Goal: Transaction & Acquisition: Purchase product/service

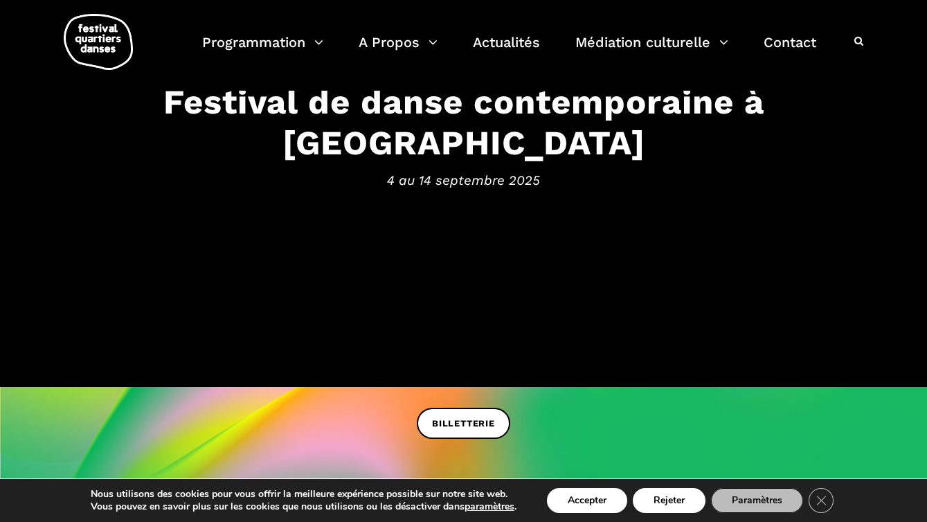
scroll to position [105, 0]
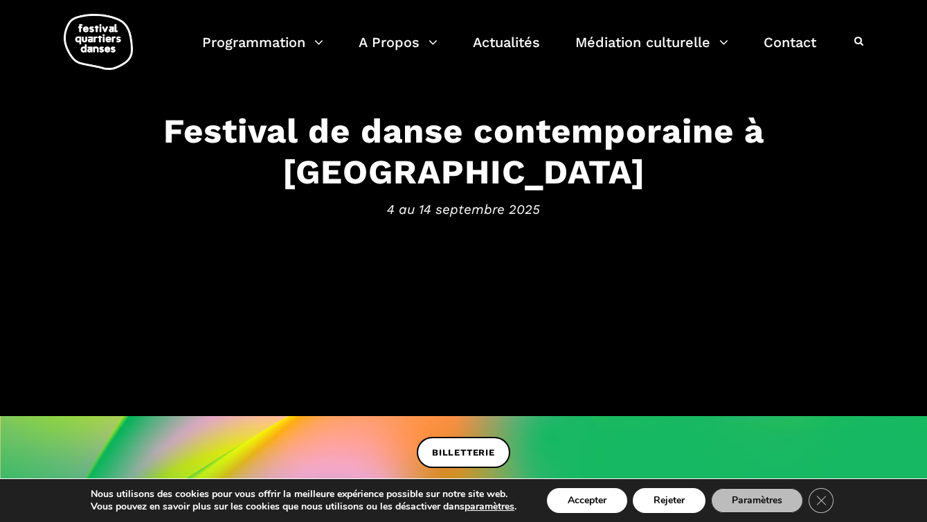
click at [510, 199] on span "4 au 14 septembre 2025" at bounding box center [464, 209] width 858 height 21
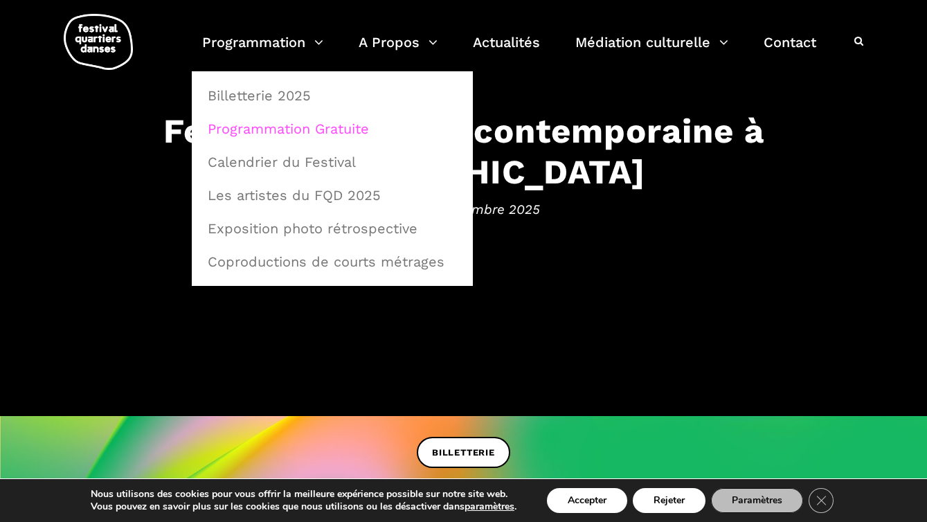
click at [315, 126] on link "Programmation Gratuite" at bounding box center [332, 129] width 266 height 32
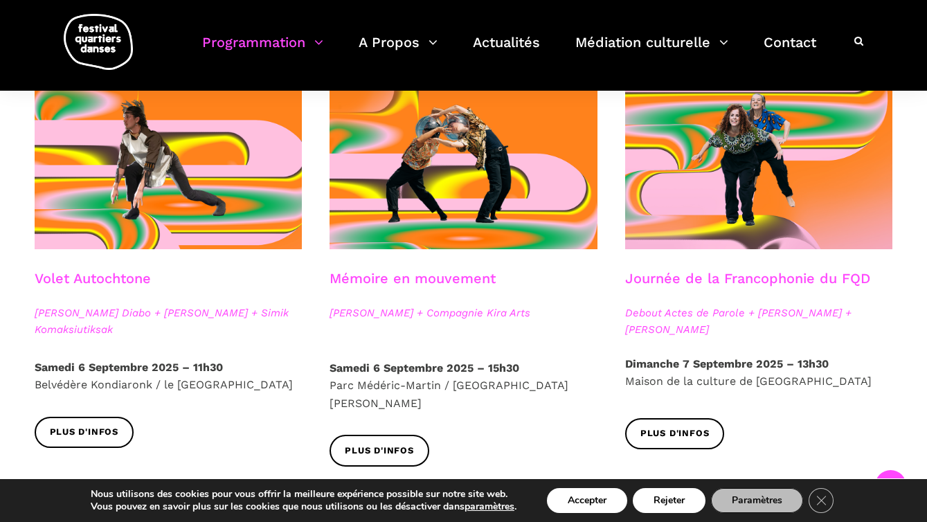
scroll to position [766, 0]
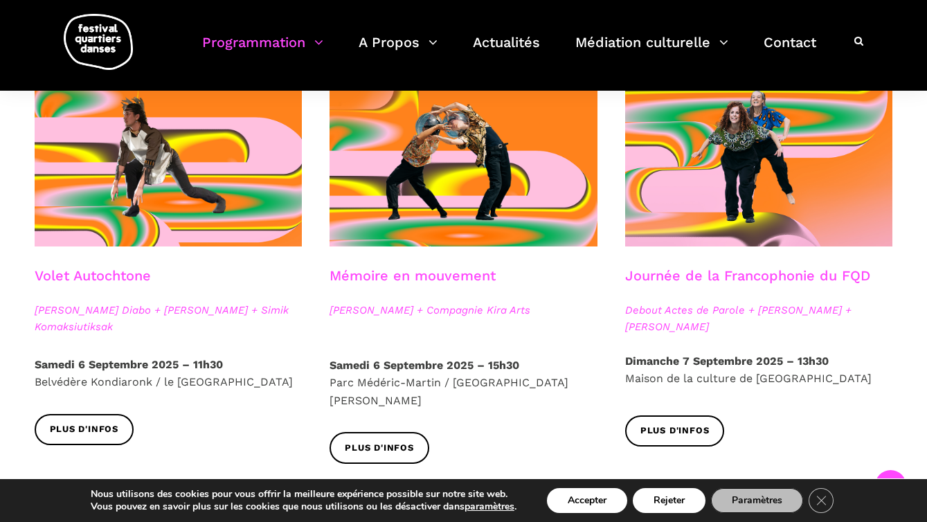
click at [362, 132] on span at bounding box center [464, 156] width 268 height 179
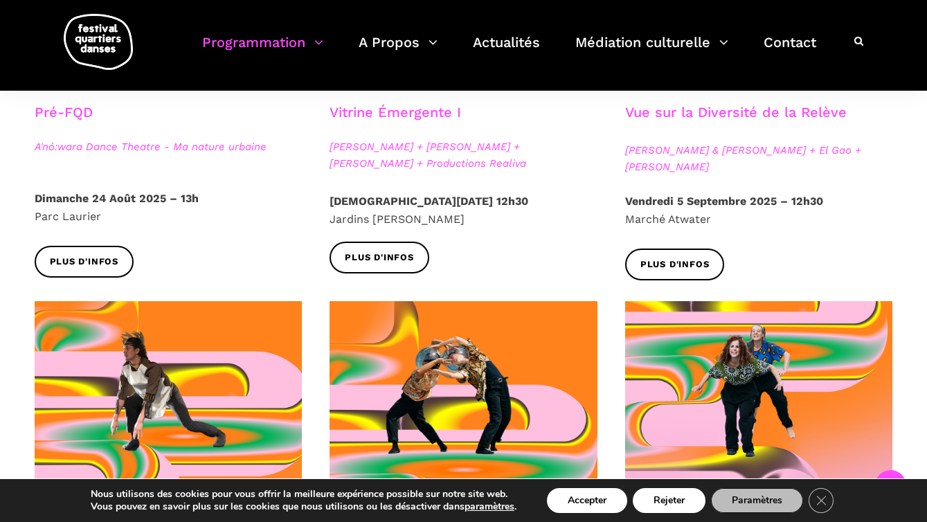
scroll to position [516, 0]
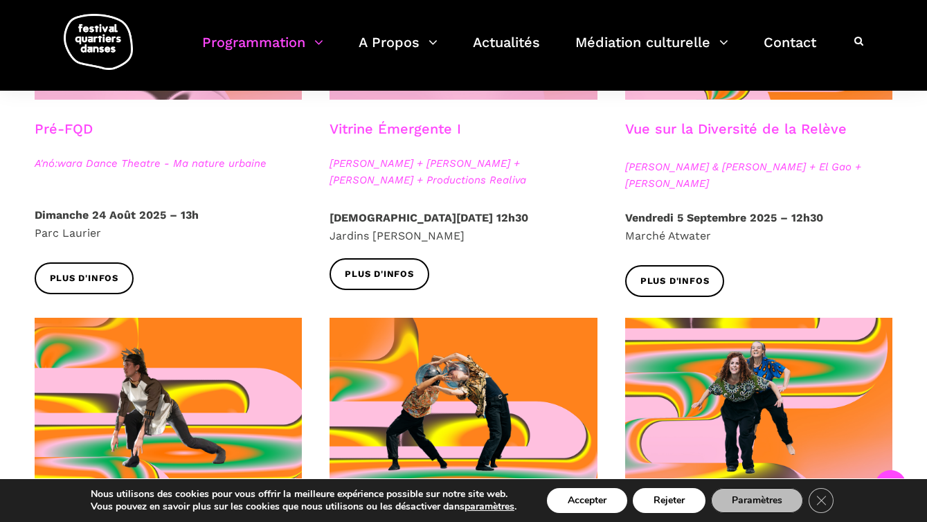
click at [577, 114] on div at bounding box center [464, 20] width 296 height 200
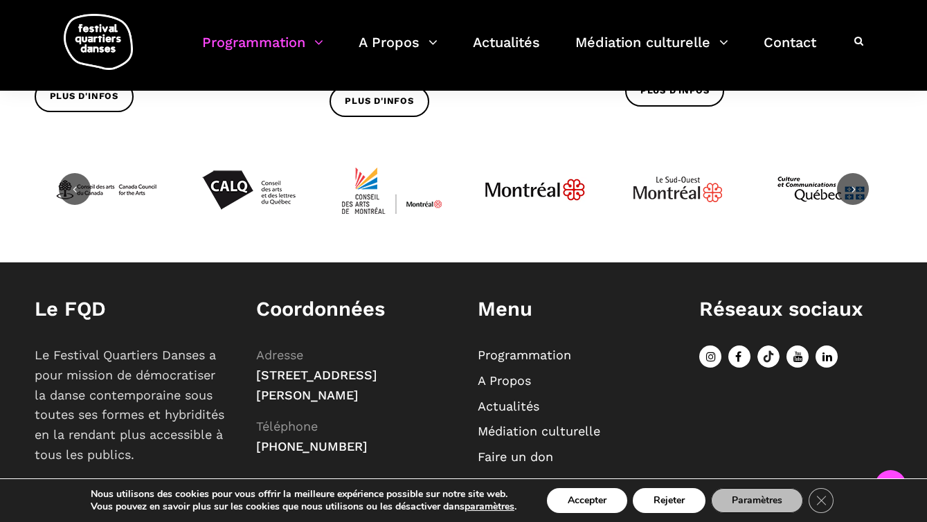
scroll to position [1884, 0]
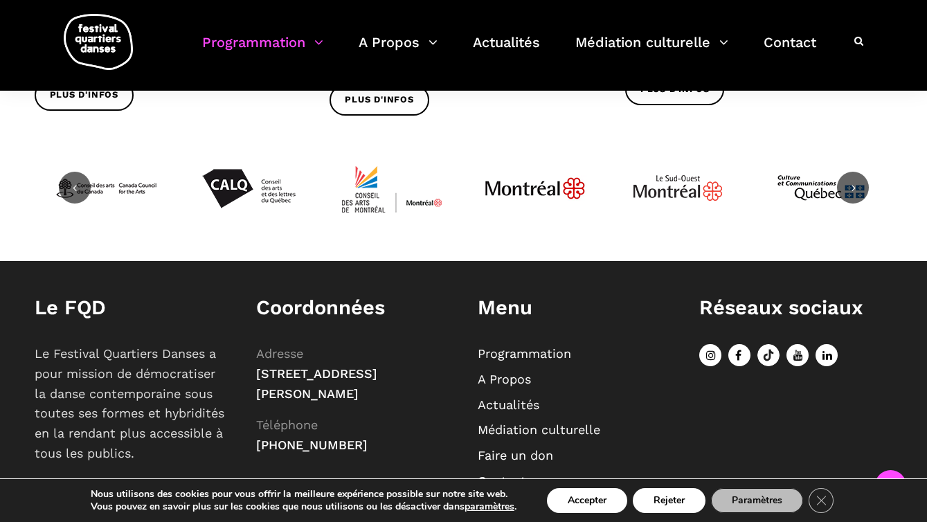
click at [559, 148] on img at bounding box center [535, 188] width 104 height 104
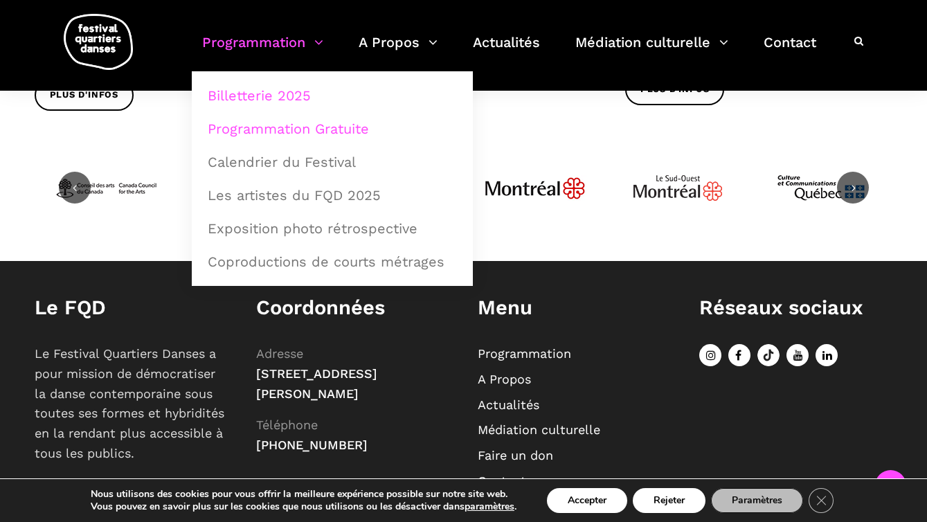
click at [283, 93] on link "Billetterie 2025" at bounding box center [332, 96] width 266 height 32
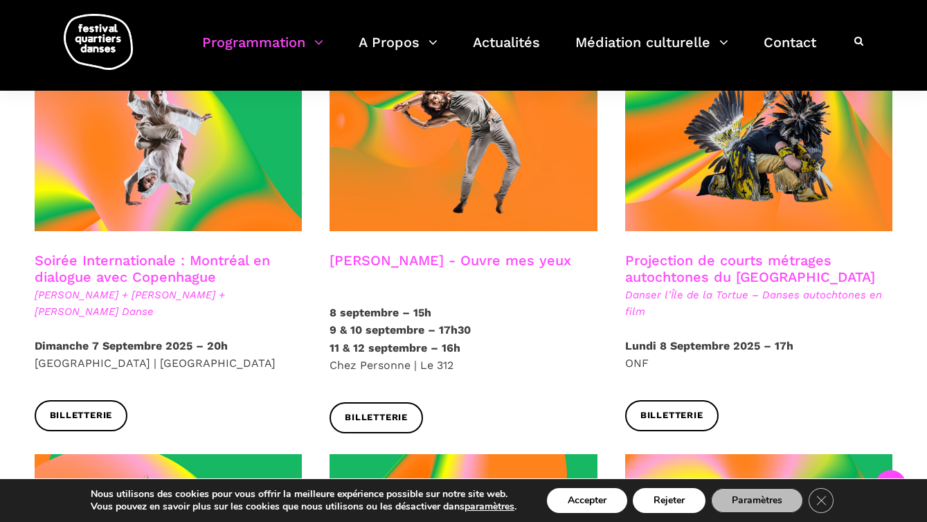
scroll to position [802, 0]
